Goal: Communication & Community: Answer question/provide support

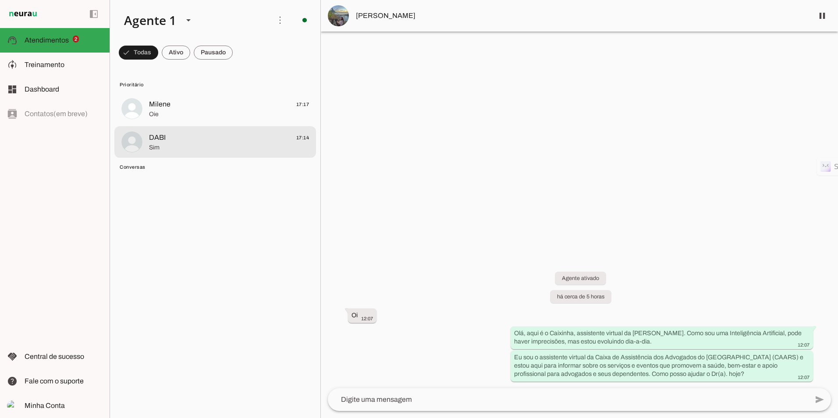
click at [188, 154] on md-item "DABI 17:14 Sim" at bounding box center [215, 142] width 202 height 32
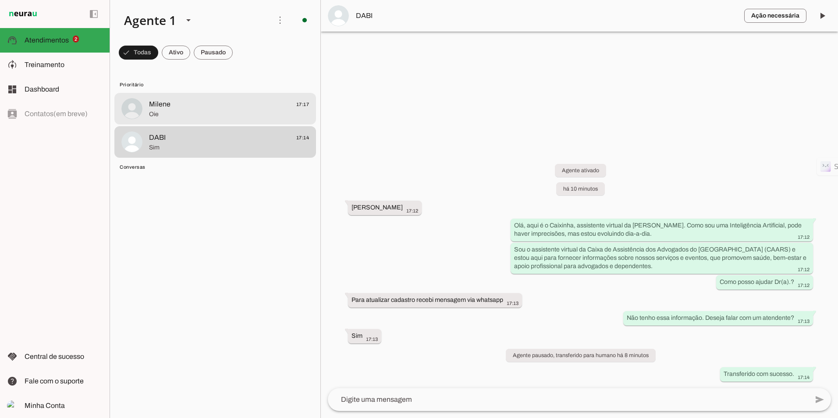
click at [209, 114] on span "Oie" at bounding box center [229, 114] width 160 height 9
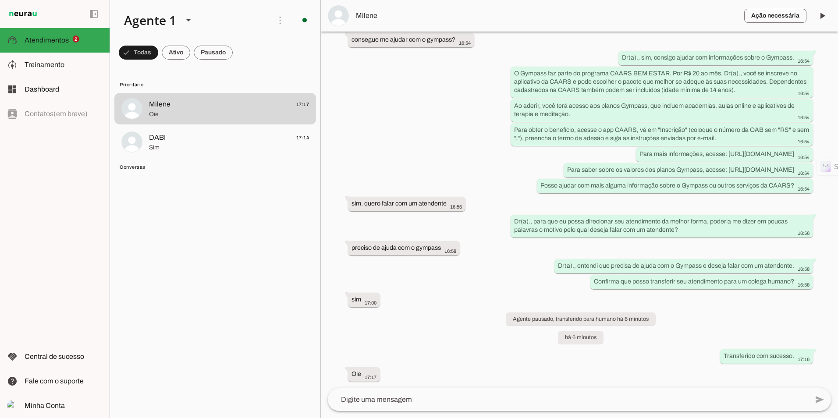
scroll to position [667, 0]
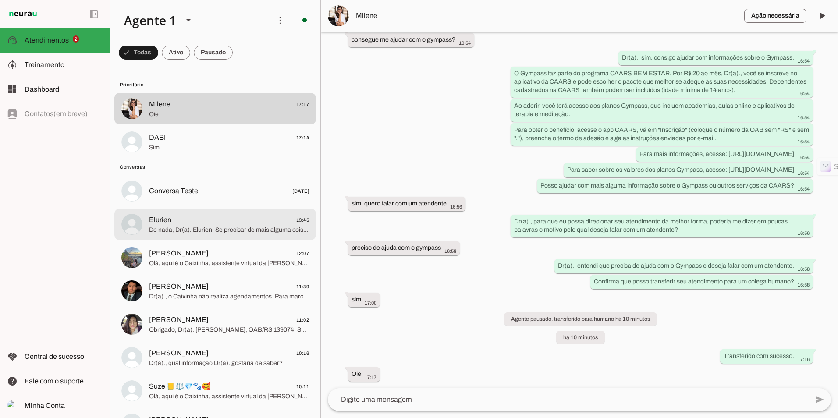
click at [167, 228] on span "De nada, Dr(a). Elurien! Se precisar de mais alguma coisa, estou à disposição." at bounding box center [229, 230] width 160 height 9
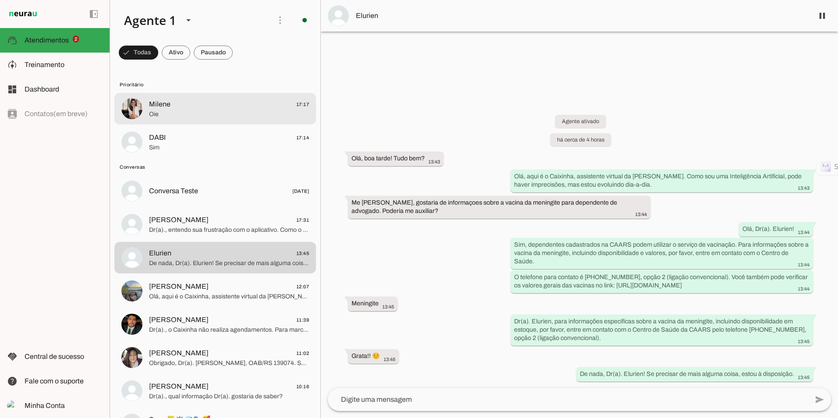
click at [234, 112] on span "Oie" at bounding box center [229, 114] width 160 height 9
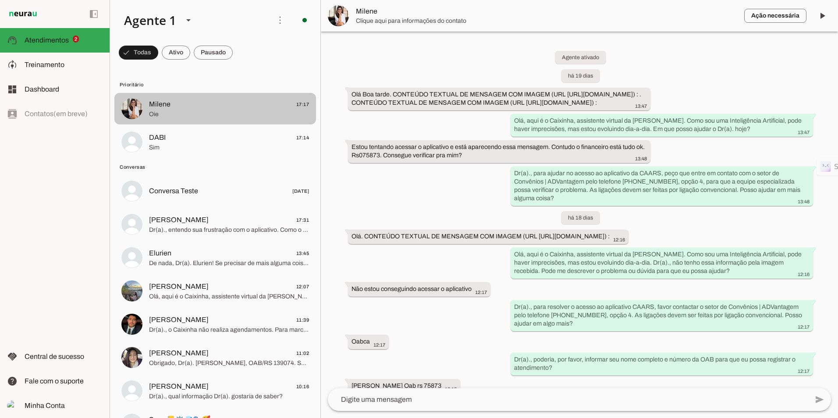
scroll to position [667, 0]
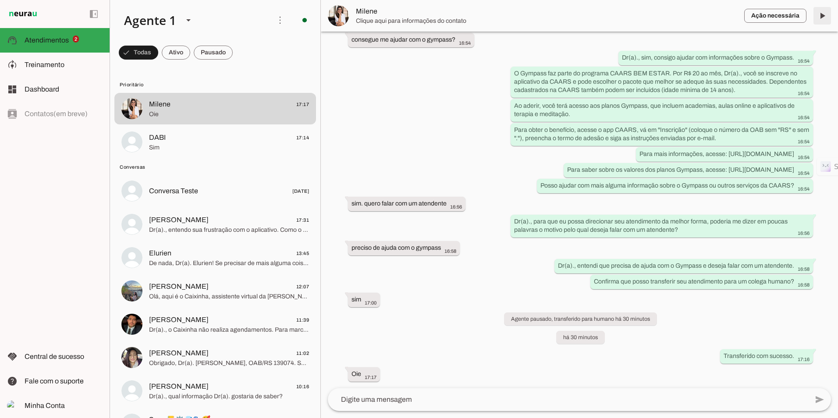
click at [817, 14] on span at bounding box center [822, 15] width 21 height 21
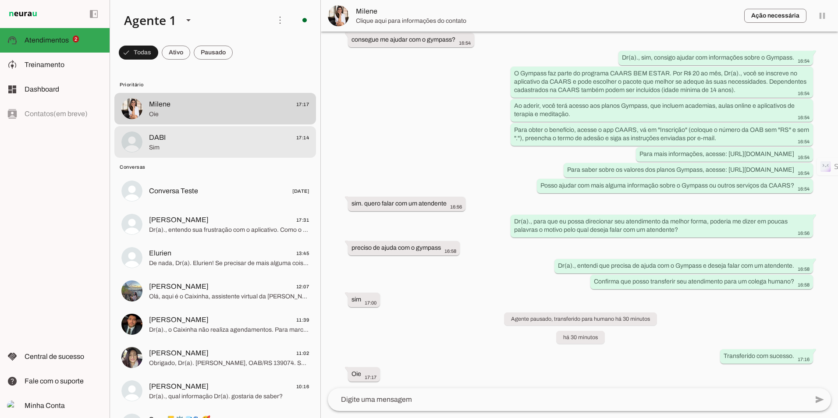
click at [199, 139] on span "DABI 17:14" at bounding box center [229, 137] width 160 height 11
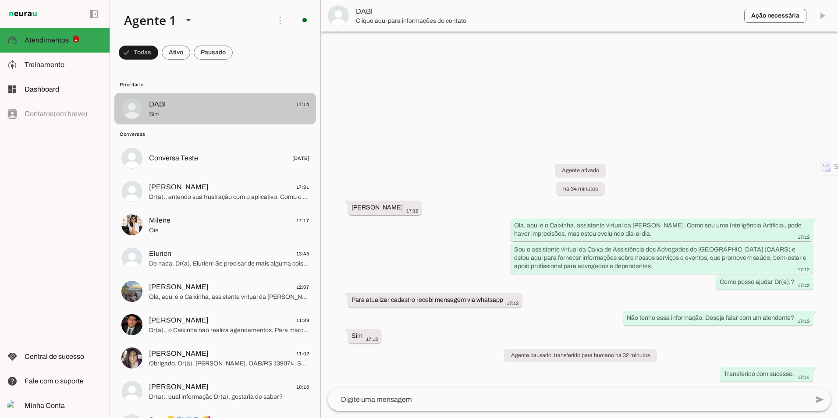
click at [212, 108] on span "DABI 17:14" at bounding box center [229, 104] width 160 height 11
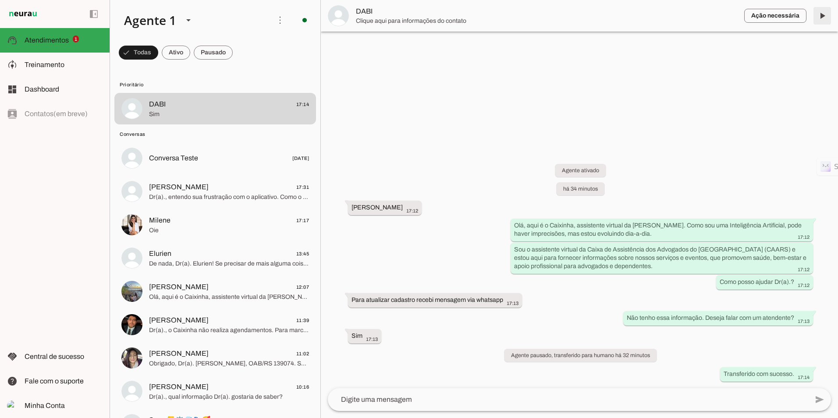
click at [823, 18] on span at bounding box center [822, 15] width 21 height 21
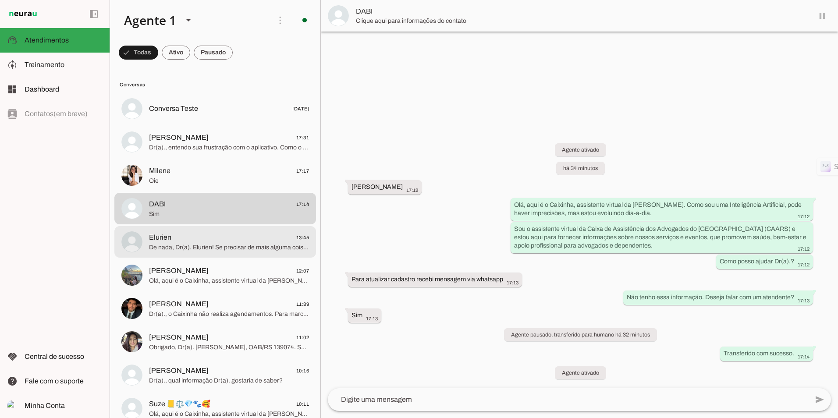
click at [202, 242] on span "Elurien 13:45" at bounding box center [229, 237] width 160 height 11
